Goal: Task Accomplishment & Management: Manage account settings

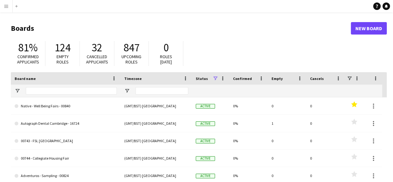
click at [6, 7] on app-icon "Menu" at bounding box center [6, 6] width 5 height 5
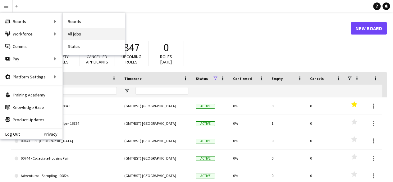
click at [80, 33] on link "All jobs" at bounding box center [94, 34] width 62 height 12
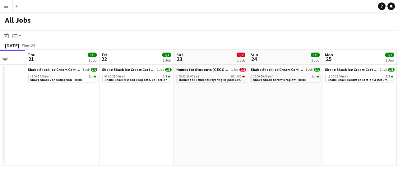
scroll to position [0, 198]
click at [143, 67] on span "Shake Shack Ice Cream Cart Drop Off - 00886" at bounding box center [128, 69] width 54 height 5
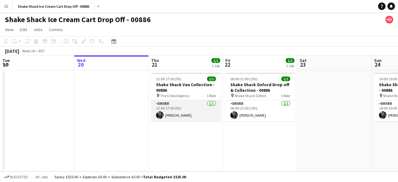
click at [180, 114] on app-card-role "Driver [DATE] 12:00-17:00 (5h) [PERSON_NAME]" at bounding box center [186, 110] width 70 height 21
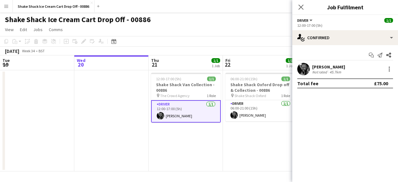
click at [305, 66] on app-user-avatar at bounding box center [303, 69] width 12 height 12
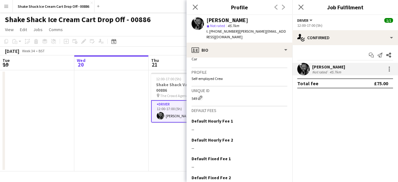
scroll to position [318, 0]
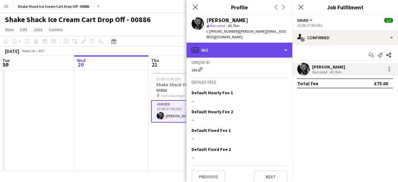
click at [260, 46] on div "profile Bio" at bounding box center [240, 50] width 106 height 15
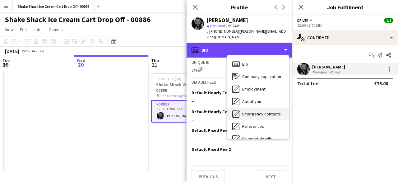
scroll to position [58, 0]
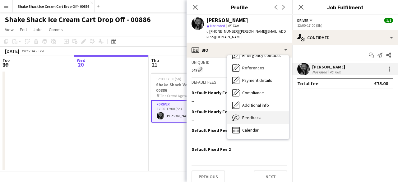
click at [250, 115] on span "Feedback" at bounding box center [251, 118] width 19 height 6
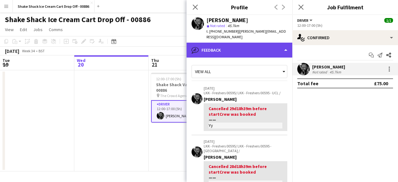
click at [254, 46] on div "bubble-pencil Feedback" at bounding box center [240, 50] width 106 height 15
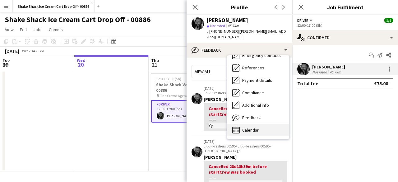
click at [253, 127] on span "Calendar" at bounding box center [250, 130] width 16 height 6
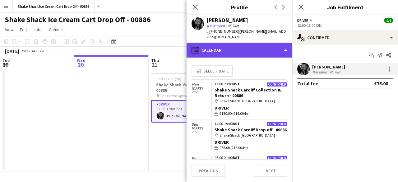
click at [248, 46] on div "calendar-full Calendar" at bounding box center [240, 50] width 106 height 15
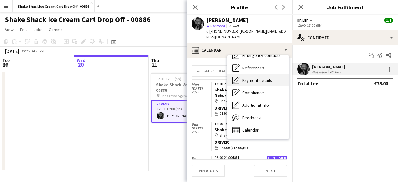
click at [262, 77] on span "Payment details" at bounding box center [257, 80] width 30 height 6
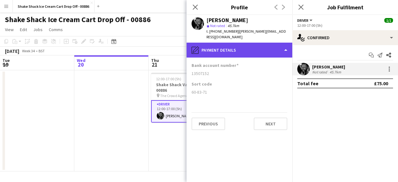
click at [268, 49] on div "pencil4 Payment details" at bounding box center [240, 50] width 106 height 15
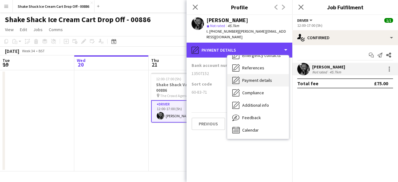
scroll to position [0, 0]
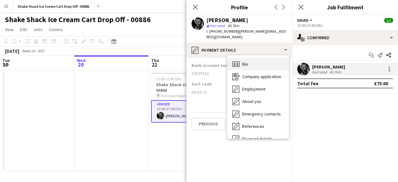
click at [251, 58] on div "Bio Bio" at bounding box center [258, 64] width 62 height 12
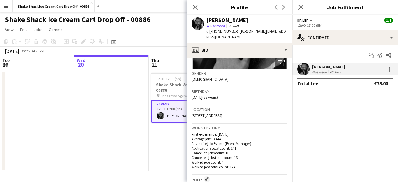
scroll to position [85, 0]
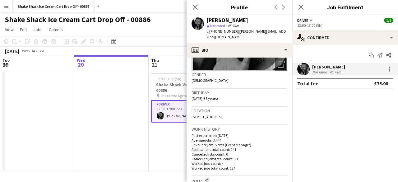
click at [222, 114] on span "93 Egginton Road, Hall Green, Birmingham, B280ly" at bounding box center [207, 116] width 31 height 5
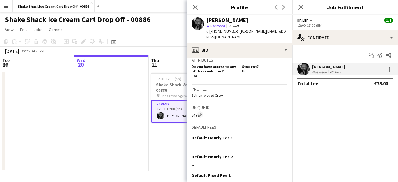
scroll to position [275, 0]
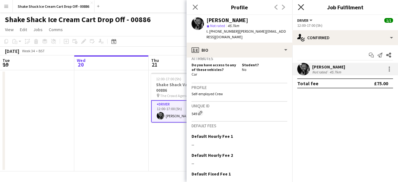
click at [300, 7] on icon at bounding box center [301, 7] width 6 height 6
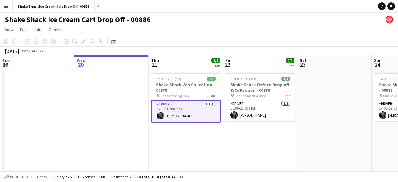
click at [6, 4] on app-icon "Menu" at bounding box center [6, 6] width 5 height 5
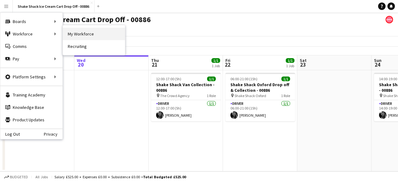
click at [82, 36] on link "My Workforce" at bounding box center [94, 34] width 62 height 12
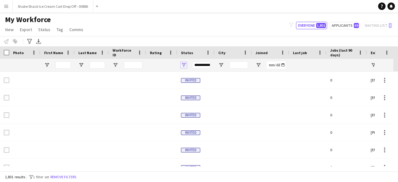
click at [184, 64] on span "Open Filter Menu" at bounding box center [184, 65] width 6 height 6
click at [258, 65] on span "Open Filter Menu" at bounding box center [259, 65] width 6 height 6
click at [261, 65] on span "Open Filter Menu" at bounding box center [259, 65] width 6 height 6
click at [160, 69] on div at bounding box center [162, 65] width 24 height 12
click at [258, 65] on span "Open Filter Menu" at bounding box center [259, 65] width 6 height 6
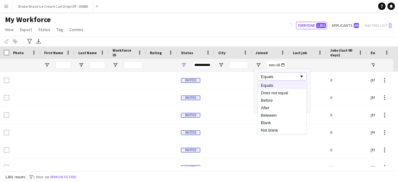
click at [285, 77] on div "Equals" at bounding box center [280, 76] width 38 height 5
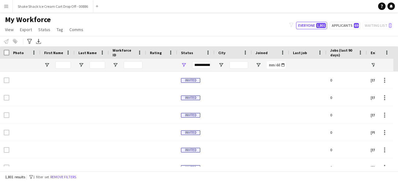
click at [305, 63] on div at bounding box center [308, 65] width 30 height 12
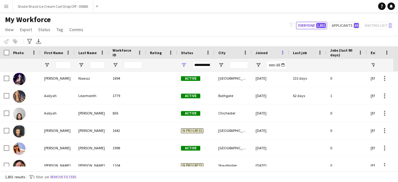
click at [282, 51] on span at bounding box center [283, 53] width 6 height 6
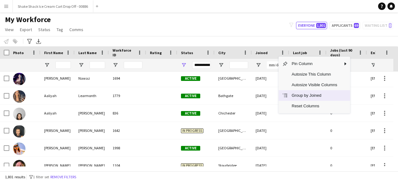
click at [306, 94] on span "Group by Joined" at bounding box center [314, 95] width 53 height 11
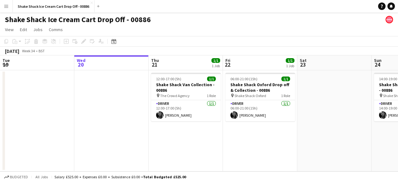
click at [4, 6] on app-icon "Menu" at bounding box center [6, 6] width 5 height 5
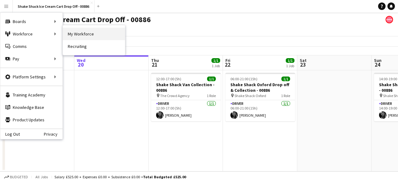
click at [87, 34] on link "My Workforce" at bounding box center [94, 34] width 62 height 12
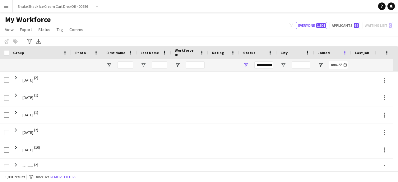
click at [344, 52] on span at bounding box center [345, 53] width 6 height 6
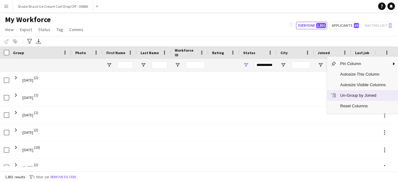
click at [339, 96] on span "Un-Group by Joined" at bounding box center [362, 95] width 53 height 11
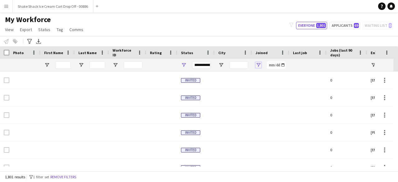
click at [259, 67] on span "Open Filter Menu" at bounding box center [259, 65] width 6 height 6
